Goal: Task Accomplishment & Management: Use online tool/utility

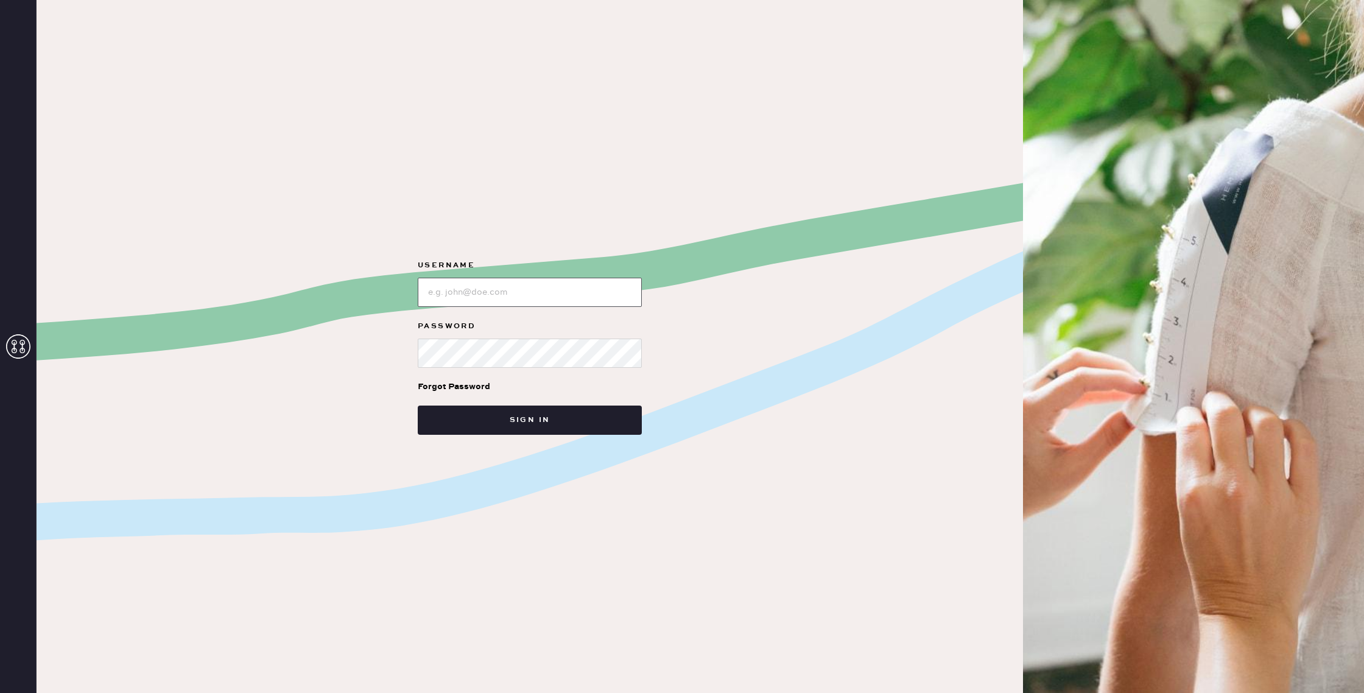
click at [604, 301] on input "loginName" at bounding box center [530, 292] width 224 height 29
type input "reformationchestnuthill"
click at [585, 420] on button "Sign in" at bounding box center [530, 420] width 224 height 29
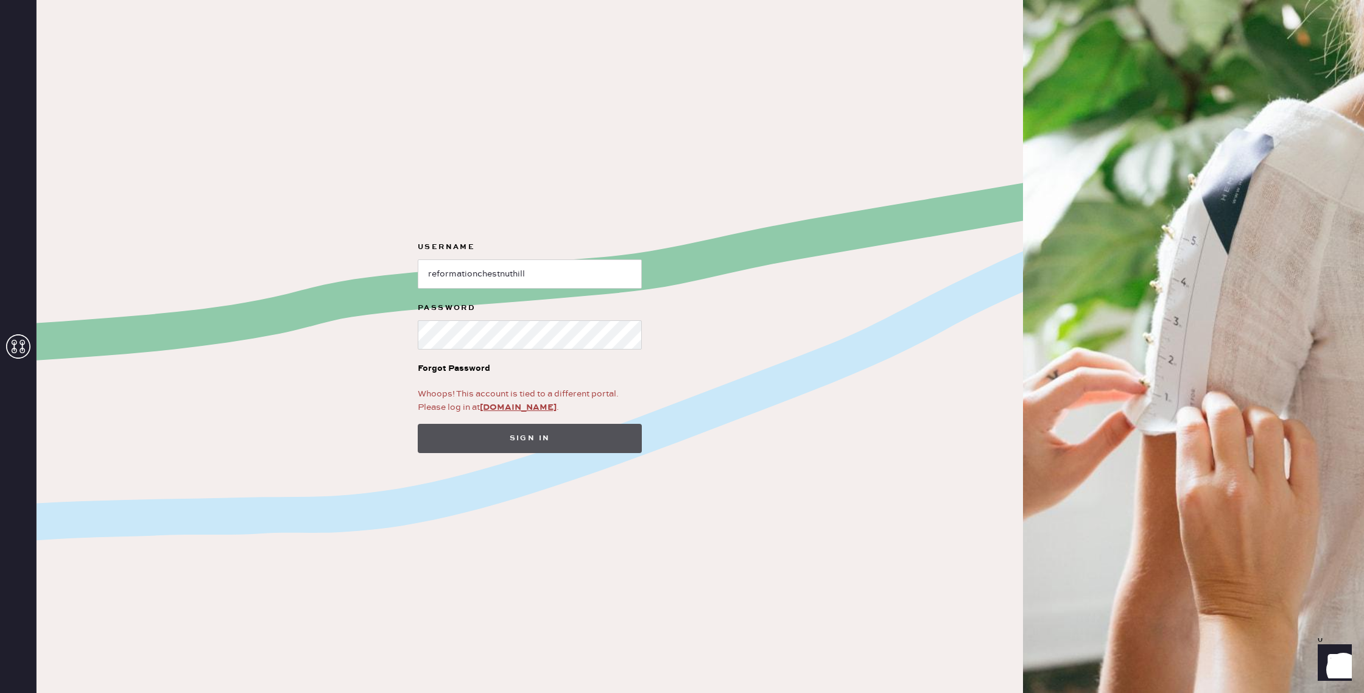
click at [574, 434] on button "Sign in" at bounding box center [530, 438] width 224 height 29
click at [505, 407] on link "app.hemster.co" at bounding box center [518, 407] width 77 height 11
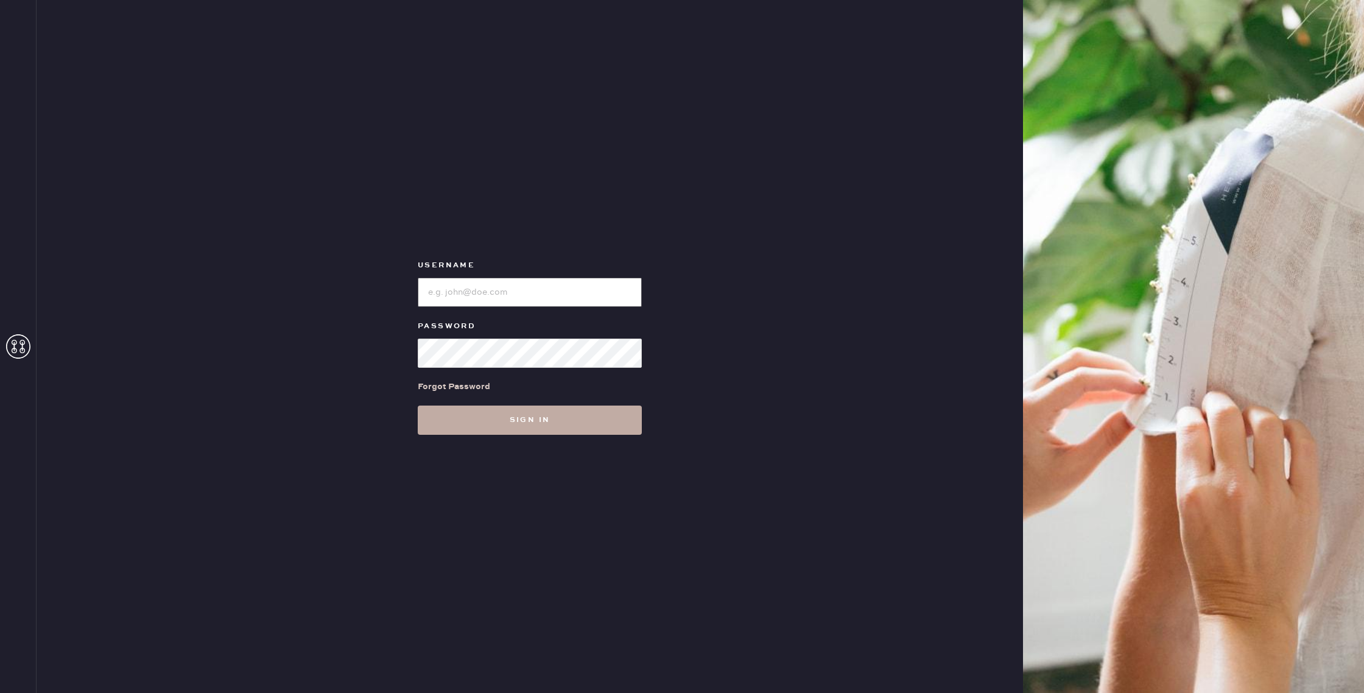
type input "reformationchestnuthill"
click at [546, 422] on button "Sign in" at bounding box center [530, 420] width 224 height 29
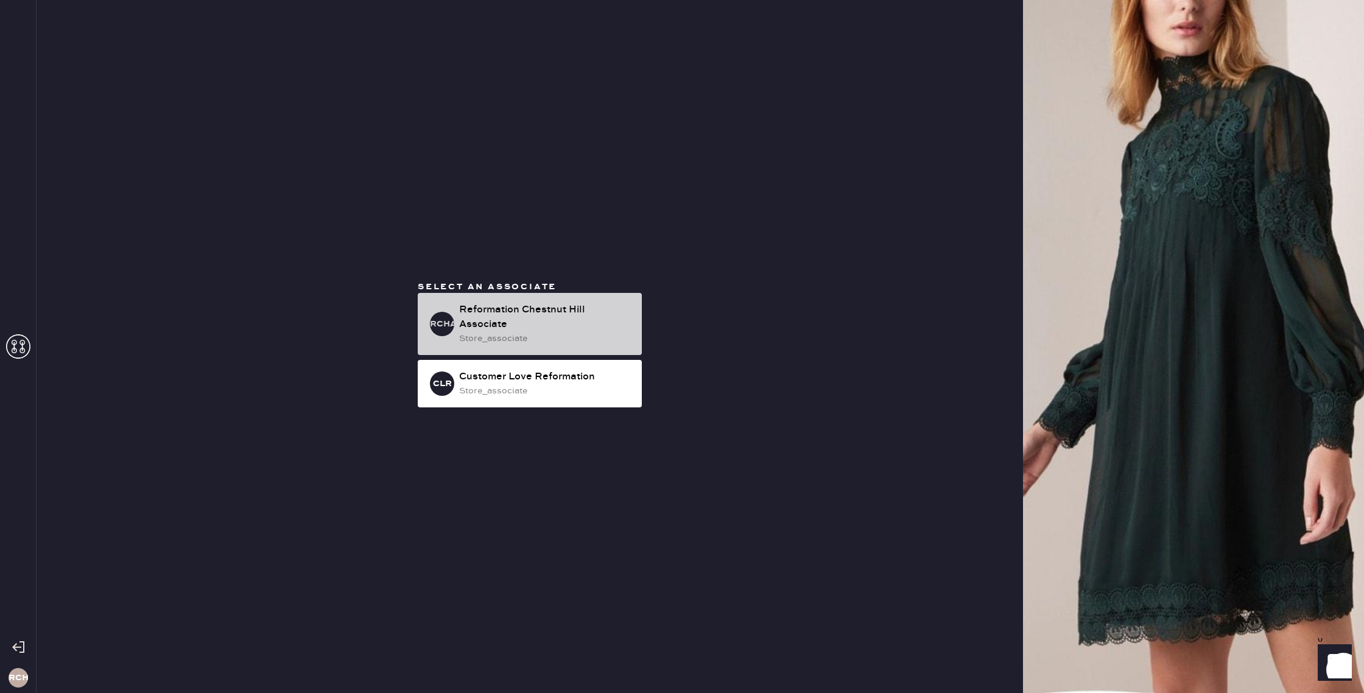
click at [519, 316] on div "Reformation Chestnut Hill Associate" at bounding box center [545, 317] width 173 height 29
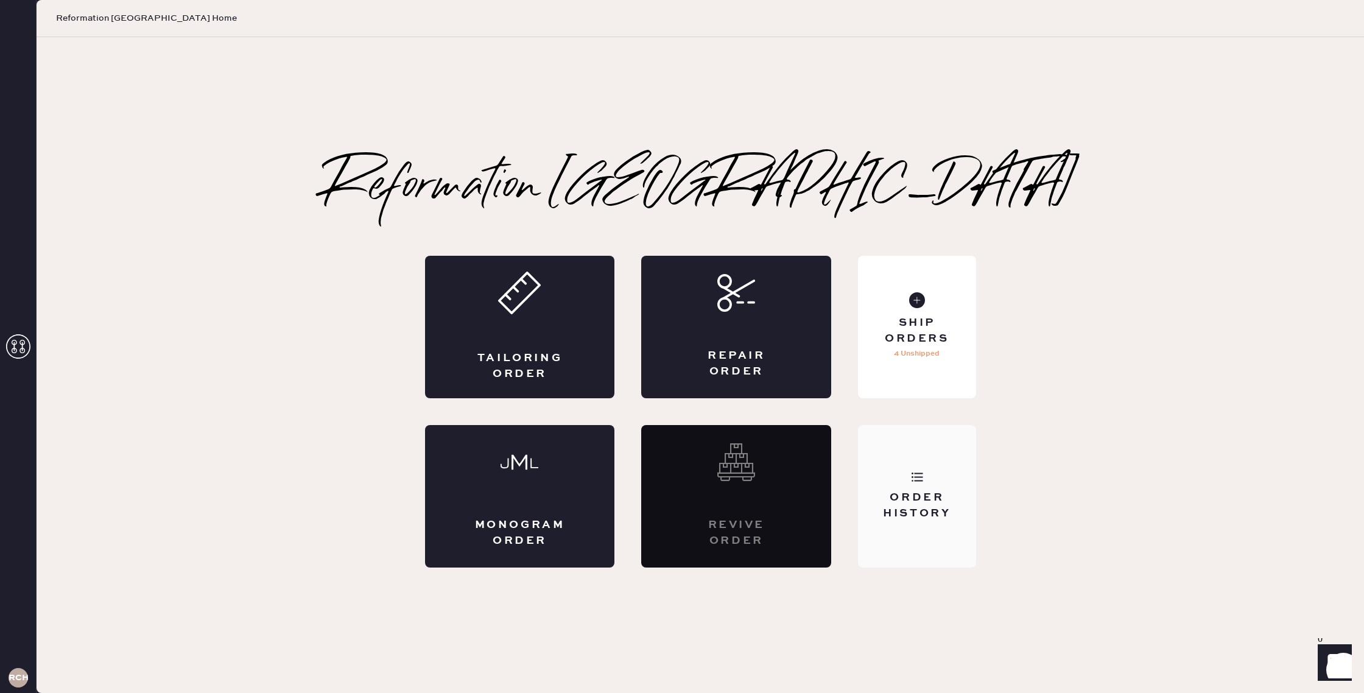
click at [882, 443] on div "Order History" at bounding box center [917, 496] width 118 height 143
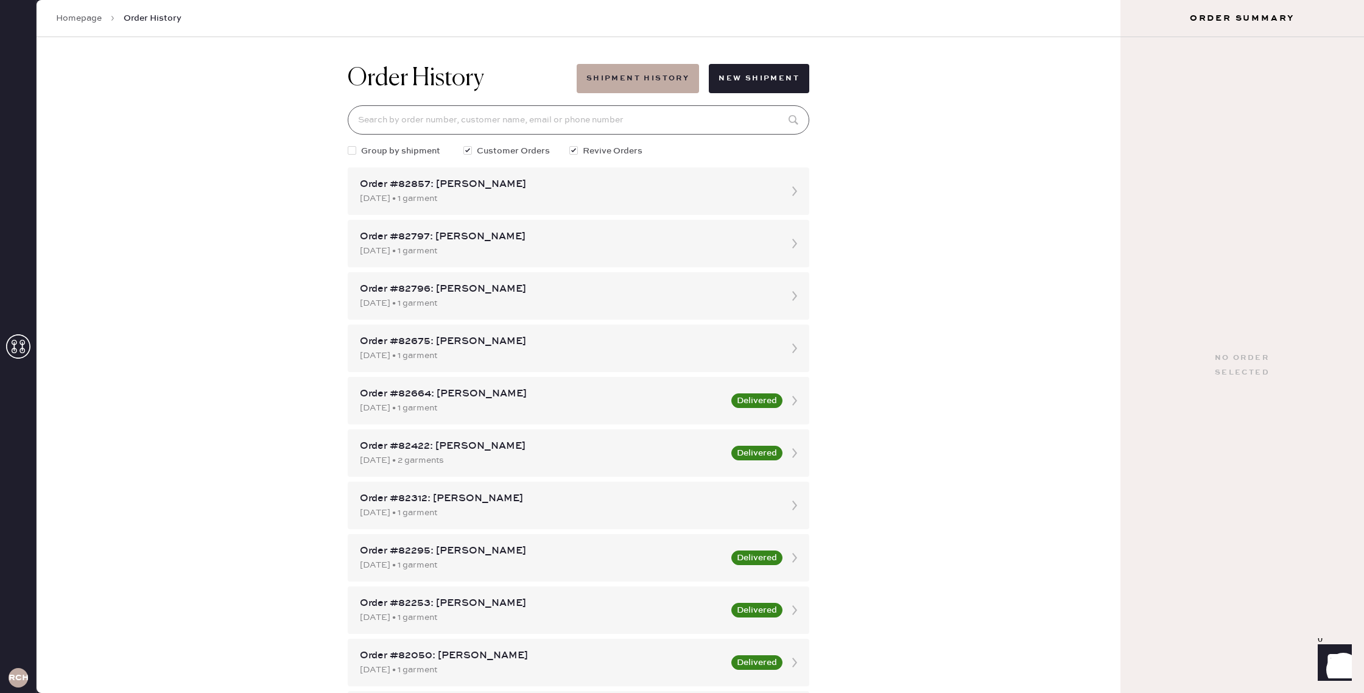
click at [509, 125] on input at bounding box center [579, 119] width 462 height 29
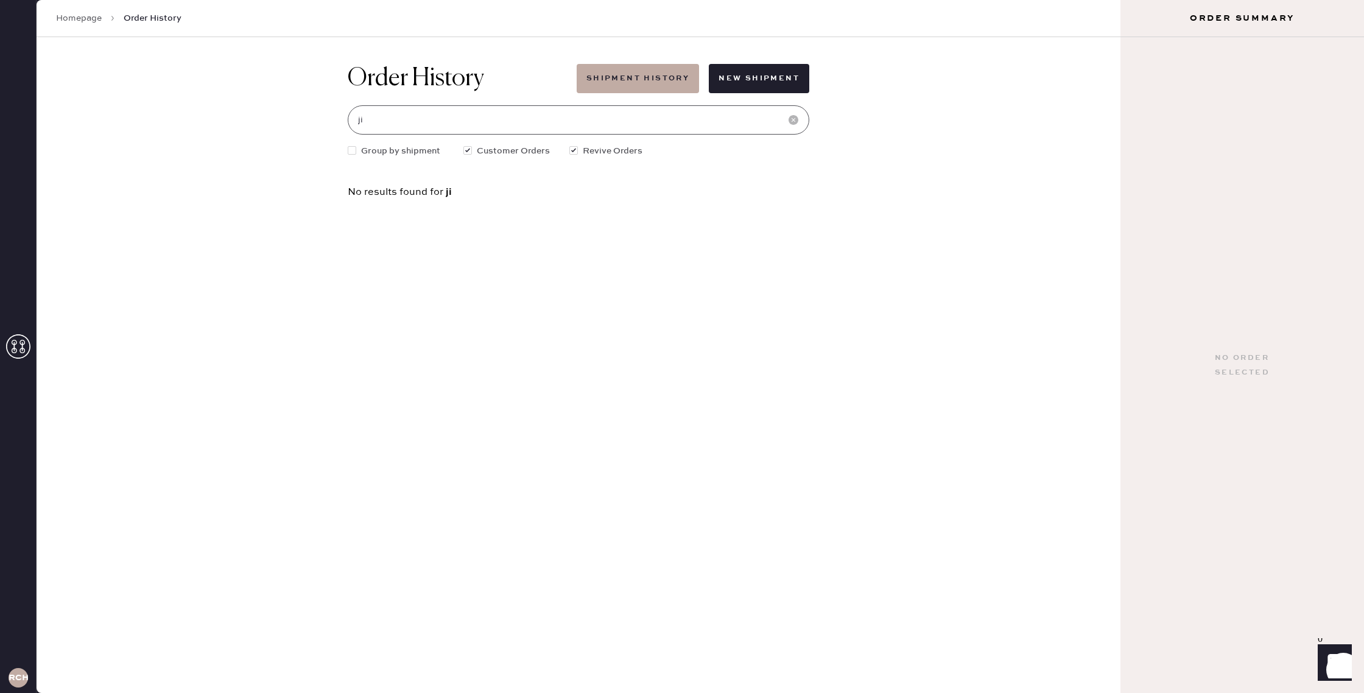
type input "j"
type input "scarlett"
click at [463, 175] on div "Order #81531: Scarlett Cai 08/09/2025 • 1 garment Delivered" at bounding box center [579, 191] width 462 height 48
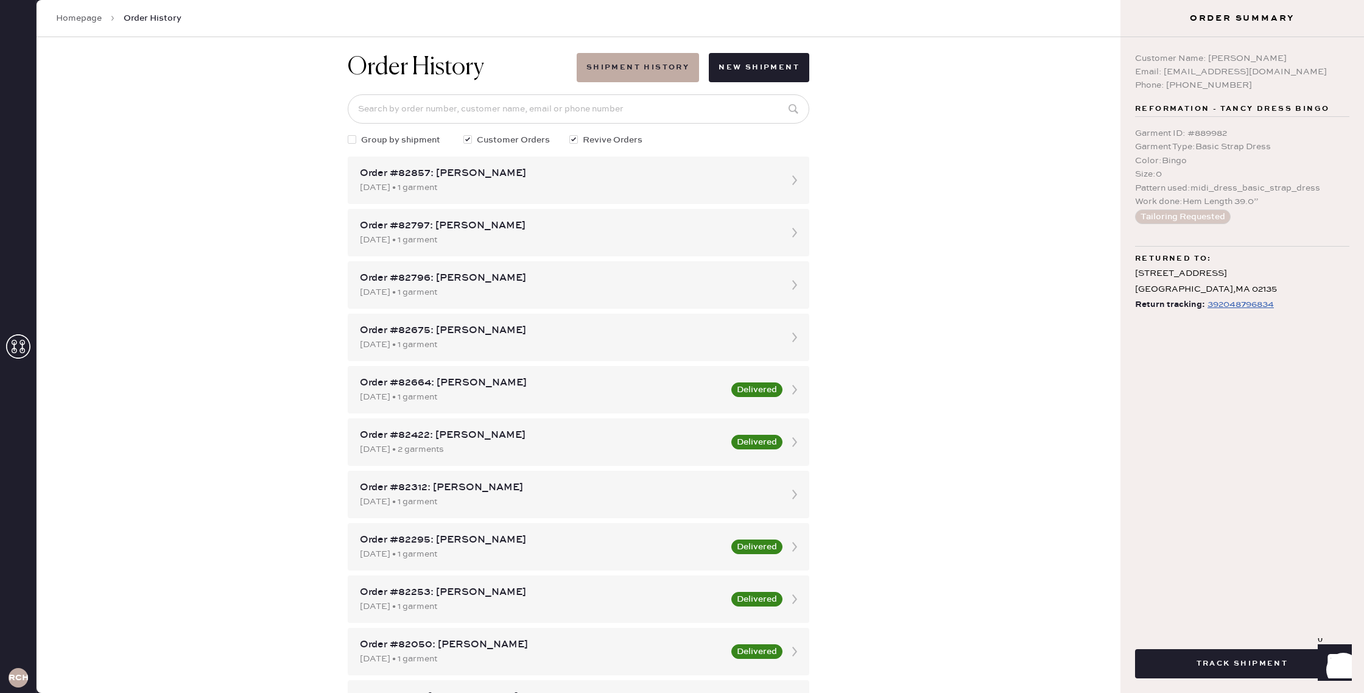
scroll to position [9, 0]
click at [1230, 297] on div "392048796834" at bounding box center [1241, 304] width 66 height 15
click at [630, 119] on input at bounding box center [579, 110] width 462 height 29
click at [851, 189] on div "Order History Shipment History New Shipment Group by shipment Customer Orders R…" at bounding box center [579, 365] width 1084 height 656
drag, startPoint x: 1165, startPoint y: 74, endPoint x: 1202, endPoint y: 76, distance: 36.6
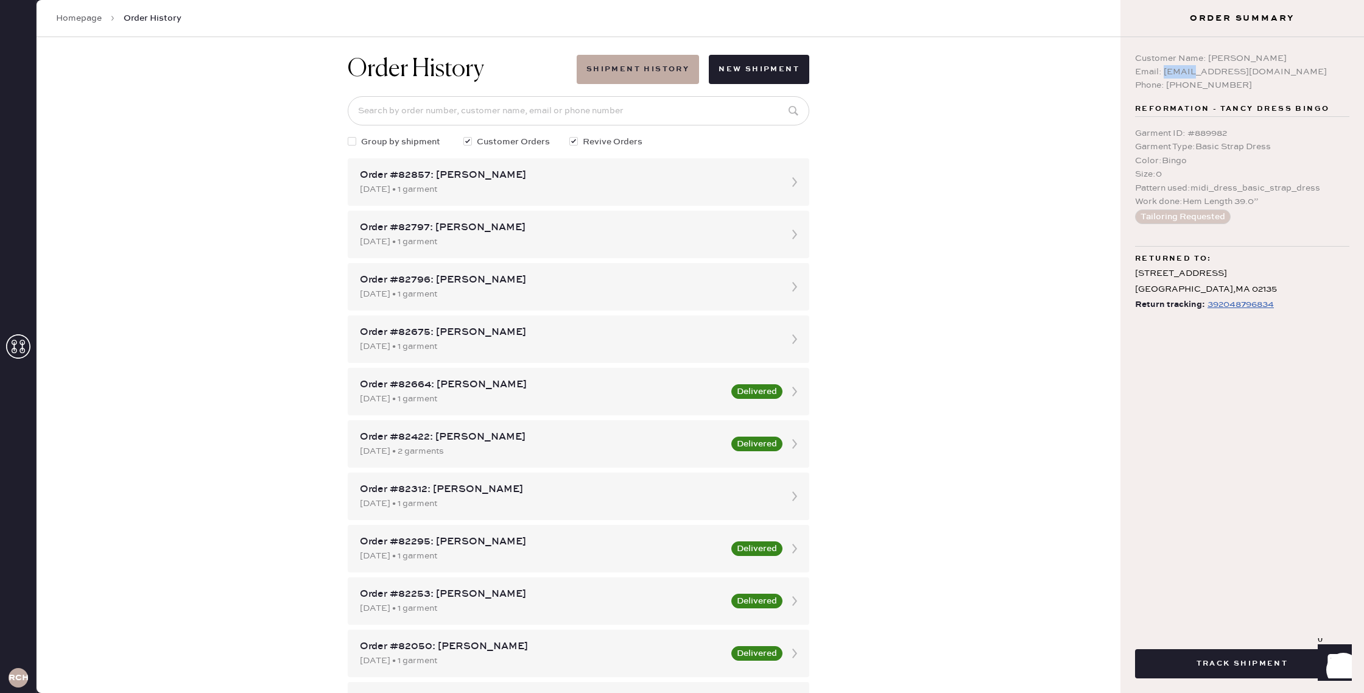
click at [1192, 75] on div "Email: scarlettcai95@gmail.com" at bounding box center [1242, 71] width 214 height 13
click at [1164, 72] on div "Email: scarlettcai95@gmail.com" at bounding box center [1242, 71] width 214 height 13
drag, startPoint x: 1164, startPoint y: 73, endPoint x: 1248, endPoint y: 76, distance: 84.1
click at [1245, 76] on div "Email: scarlettcai95@gmail.com" at bounding box center [1242, 71] width 214 height 13
drag, startPoint x: 1258, startPoint y: 76, endPoint x: 1270, endPoint y: 76, distance: 11.6
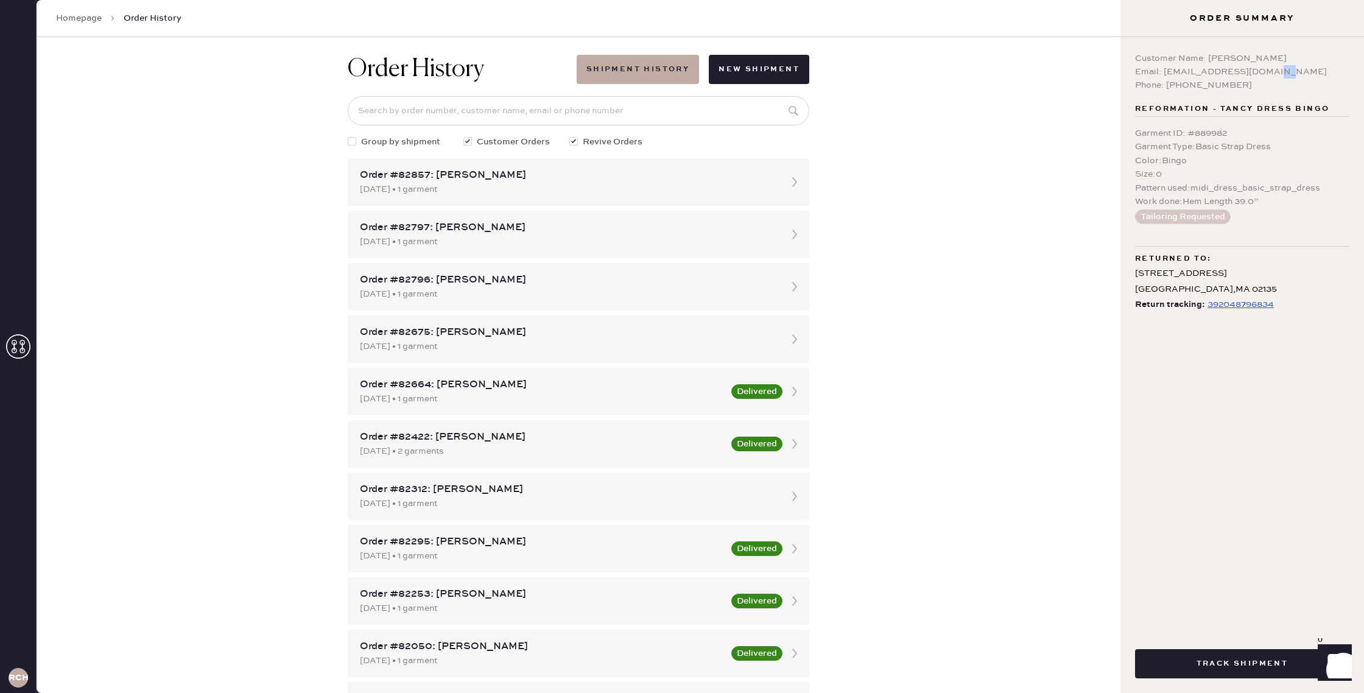
click at [1270, 76] on div "Email: scarlettcai95@gmail.com" at bounding box center [1242, 71] width 214 height 13
drag, startPoint x: 1269, startPoint y: 72, endPoint x: 1165, endPoint y: 71, distance: 103.5
click at [1165, 71] on div "Email: scarlettcai95@gmail.com" at bounding box center [1242, 71] width 214 height 13
copy div "scarlettcai95@gmail.com"
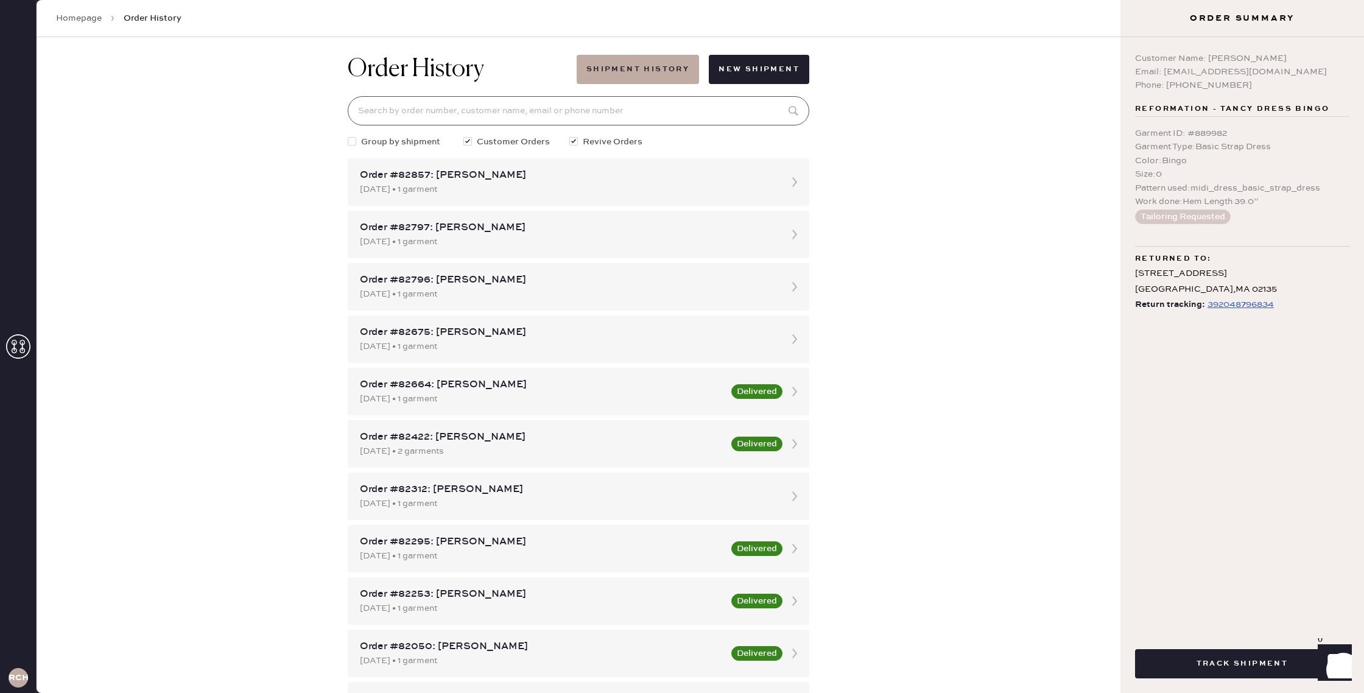
click at [754, 120] on input at bounding box center [579, 110] width 462 height 29
paste input "scarlettcai95@gmail.com"
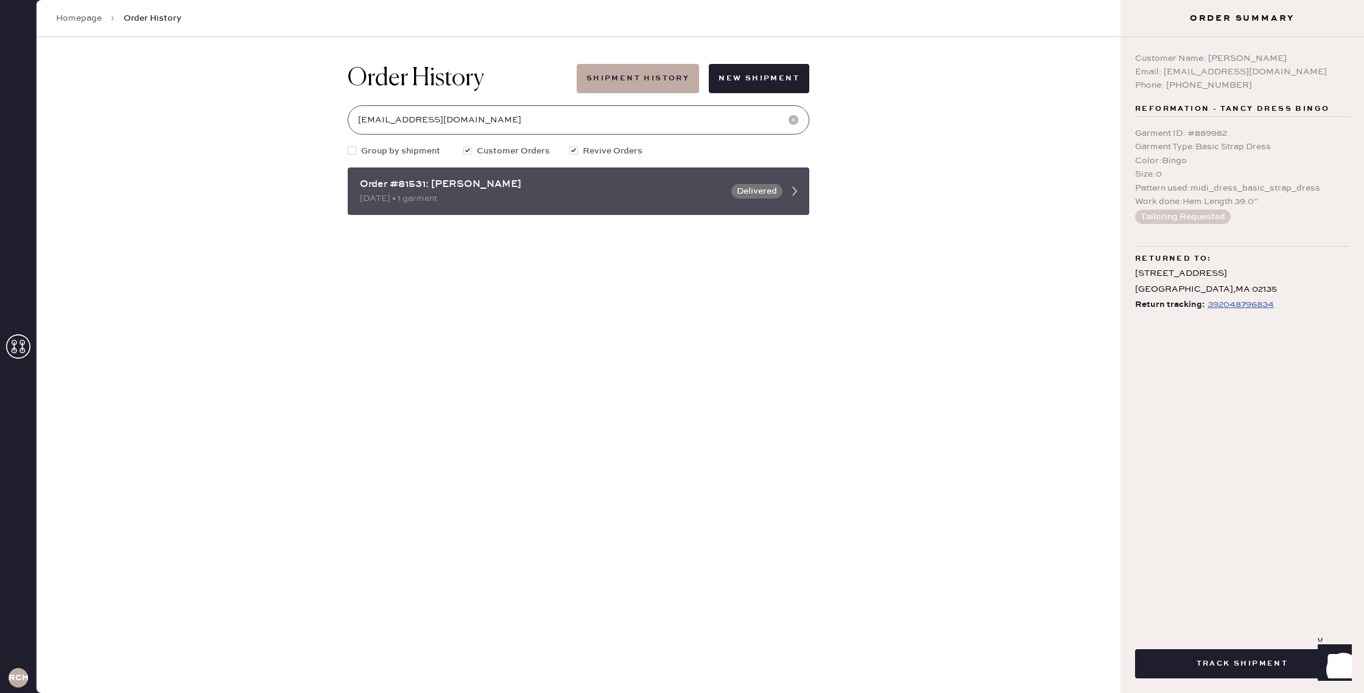
type input "scarlettcai95@gmail.com"
click at [706, 211] on div "Order #81531: Scarlett Cai 08/09/2025 • 1 garment Delivered" at bounding box center [579, 191] width 462 height 48
click at [739, 178] on div "Order #81531: Scarlett Cai 08/09/2025 • 1 garment Delivered" at bounding box center [579, 191] width 462 height 48
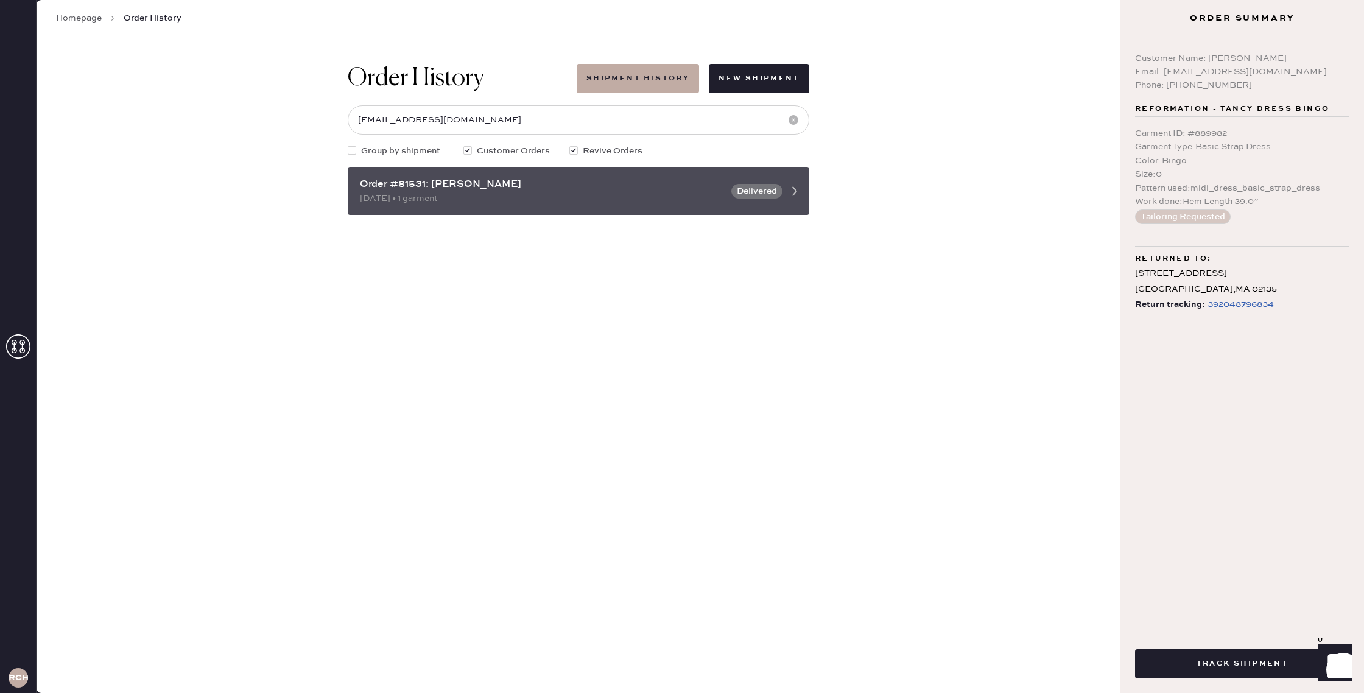
drag, startPoint x: 632, startPoint y: 183, endPoint x: 699, endPoint y: 186, distance: 66.5
click at [632, 183] on div "Order #81531: [PERSON_NAME]" at bounding box center [542, 184] width 364 height 15
click at [795, 192] on use at bounding box center [794, 191] width 5 height 10
drag, startPoint x: 543, startPoint y: 167, endPoint x: 537, endPoint y: 167, distance: 6.1
click at [537, 167] on div "Order #81531: Scarlett Cai 08/09/2025 • 1 garment Delivered" at bounding box center [579, 191] width 462 height 48
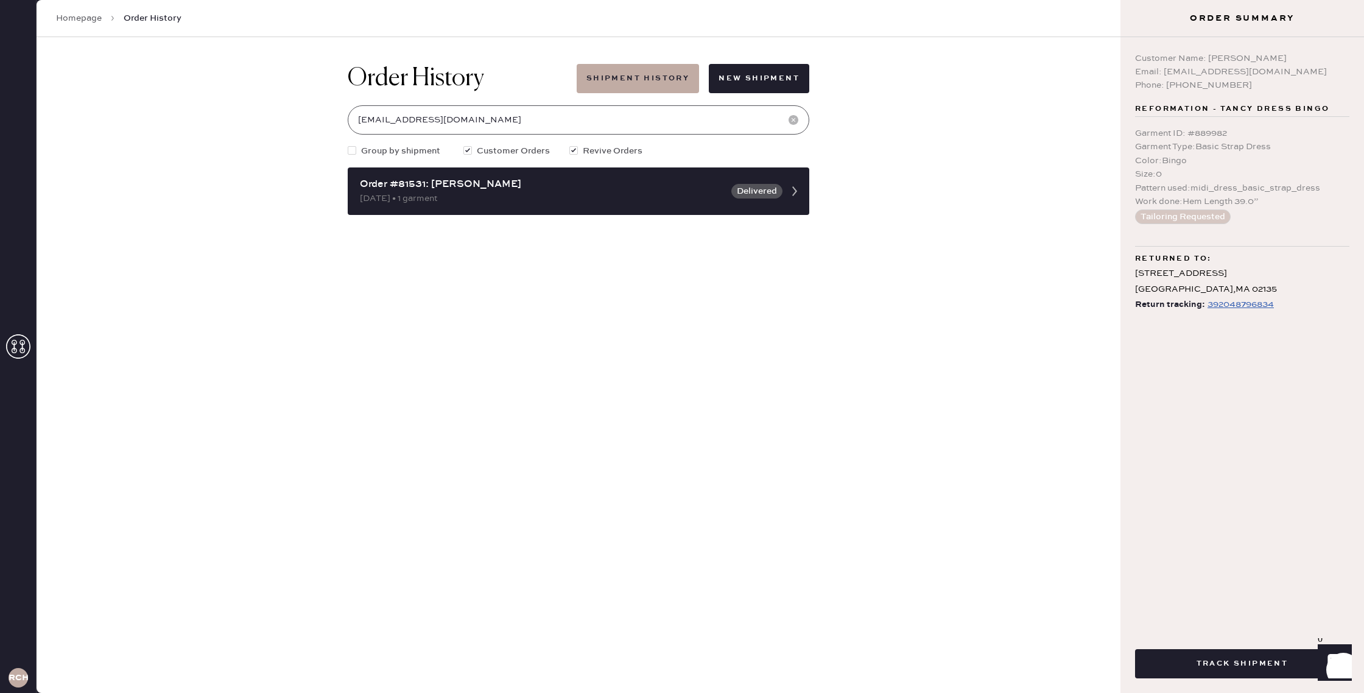
click at [727, 117] on input "scarlettcai95@gmail.com" at bounding box center [579, 119] width 462 height 29
